Goal: Find specific page/section: Find specific page/section

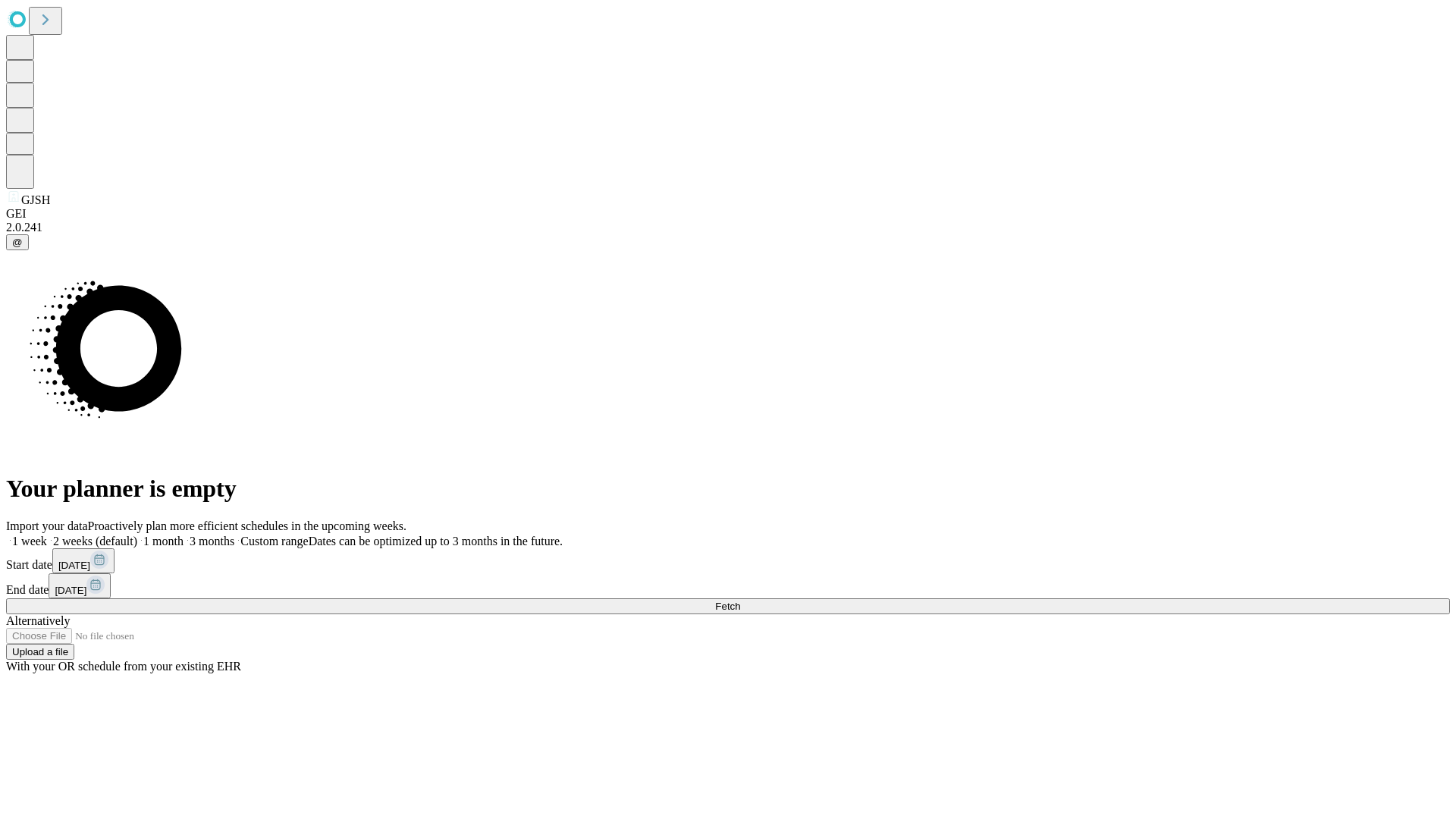
click at [740, 601] on span "Fetch" at bounding box center [728, 606] width 25 height 12
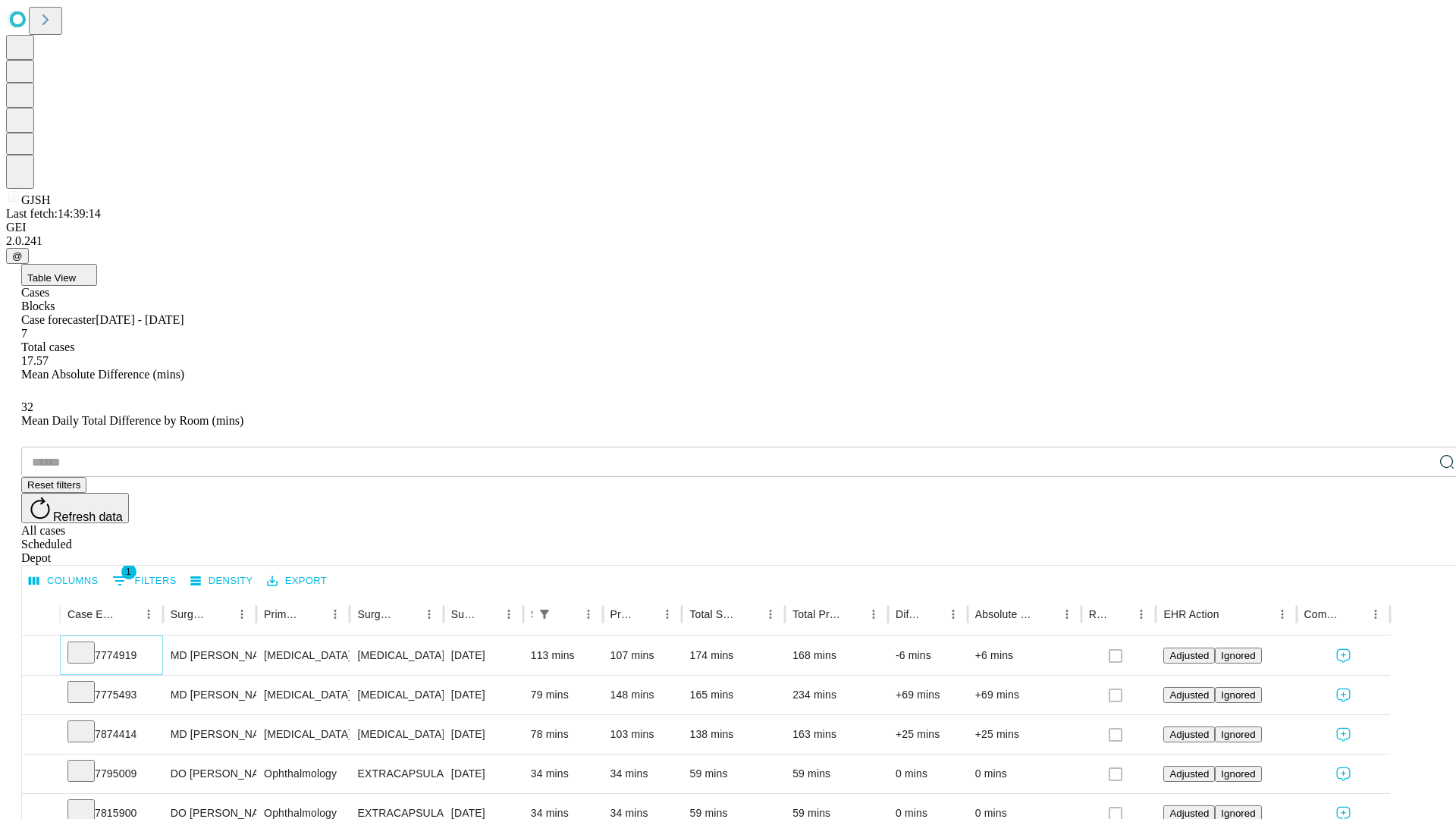
click at [89, 644] on icon at bounding box center [81, 651] width 16 height 16
